Goal: Task Accomplishment & Management: Manage account settings

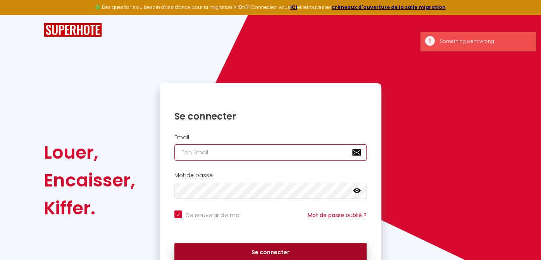
type input "[EMAIL_ADDRESS][DOMAIN_NAME]"
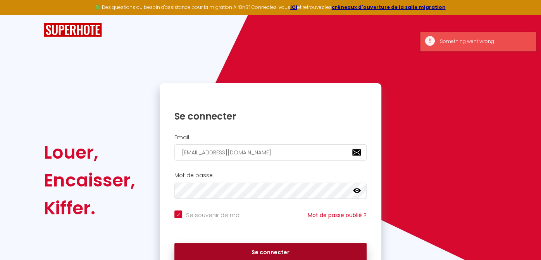
click at [260, 250] on button "Se connecter" at bounding box center [270, 252] width 192 height 19
checkbox input "true"
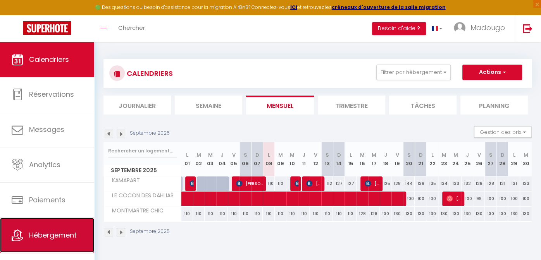
click at [58, 233] on span "Hébergement" at bounding box center [53, 236] width 48 height 10
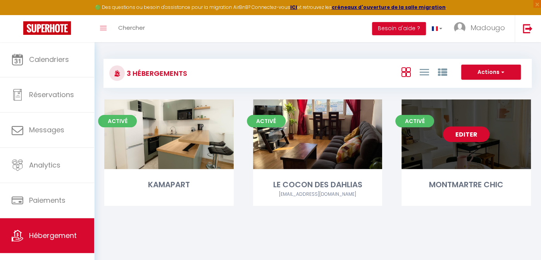
click at [453, 140] on link "Editer" at bounding box center [466, 135] width 47 height 16
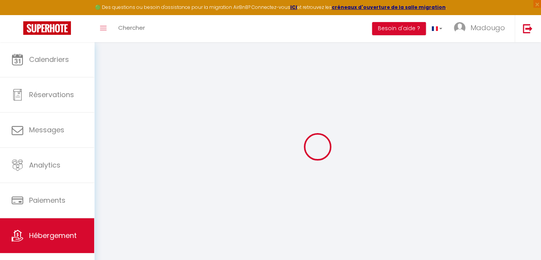
select select
checkbox input "false"
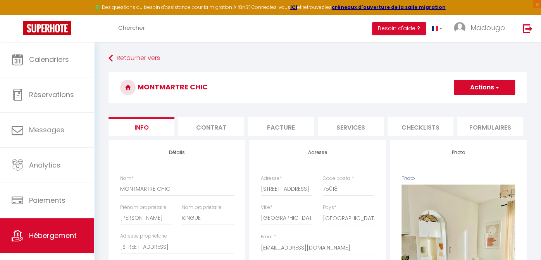
select select
checkbox input "false"
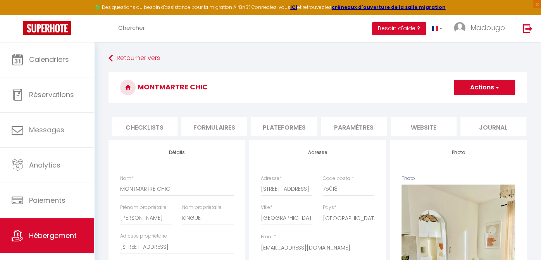
scroll to position [0, 277]
click at [296, 131] on li "Plateformes" at bounding box center [283, 126] width 66 height 19
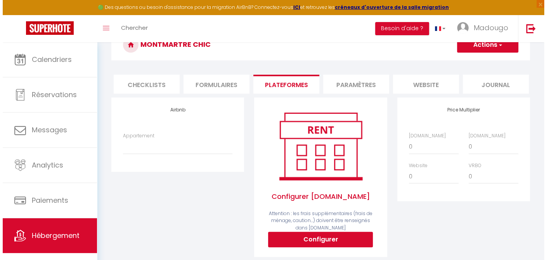
scroll to position [39, 0]
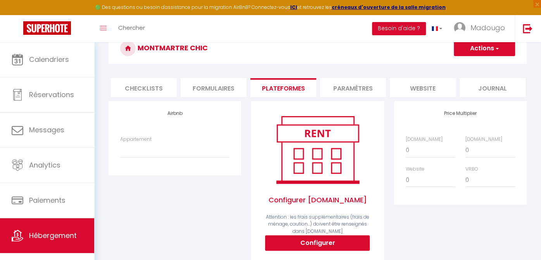
click at [187, 126] on div "Airbnb Appartement Le Cocon des Dahlias - 15 mn de Paris - [EMAIL_ADDRESS][DOMA…" at bounding box center [175, 138] width 133 height 74
click at [156, 153] on select "Le Cocon des Dahlias - 15 mn de Paris - [EMAIL_ADDRESS][DOMAIN_NAME] Apt 2 pièc…" at bounding box center [174, 150] width 109 height 15
select select "17730-1107959742441500209"
click at [120, 148] on select "Le Cocon des Dahlias - 15 mn de Paris - [EMAIL_ADDRESS][DOMAIN_NAME] Apt 2 pièc…" at bounding box center [174, 150] width 109 height 15
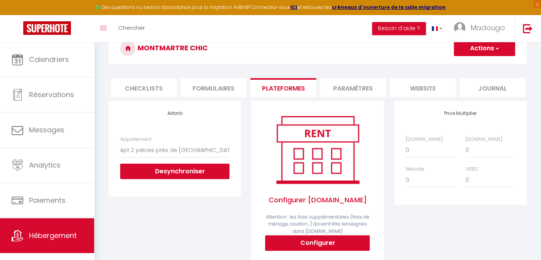
click at [173, 207] on div "Airbnb Appartement Le Cocon des Dahlias - 15 mn de Paris - [EMAIL_ADDRESS][DOMA…" at bounding box center [174, 186] width 143 height 170
click at [502, 51] on button "Actions" at bounding box center [484, 49] width 61 height 16
click at [478, 65] on link "Enregistrer" at bounding box center [484, 65] width 61 height 10
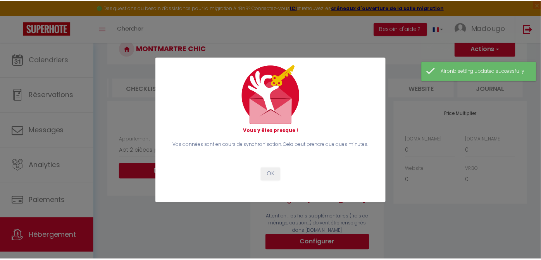
scroll to position [0, 274]
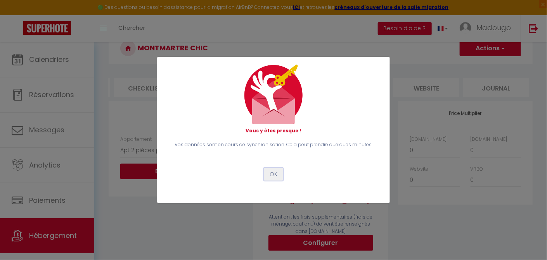
click at [274, 174] on button "OK" at bounding box center [273, 174] width 19 height 13
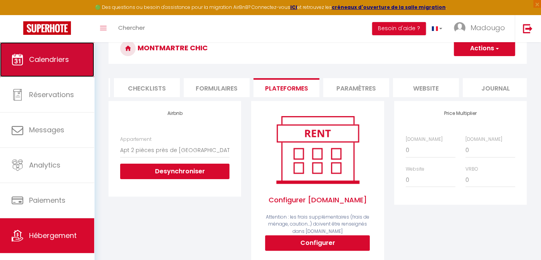
click at [55, 59] on span "Calendriers" at bounding box center [49, 60] width 40 height 10
